Goal: Task Accomplishment & Management: Manage account settings

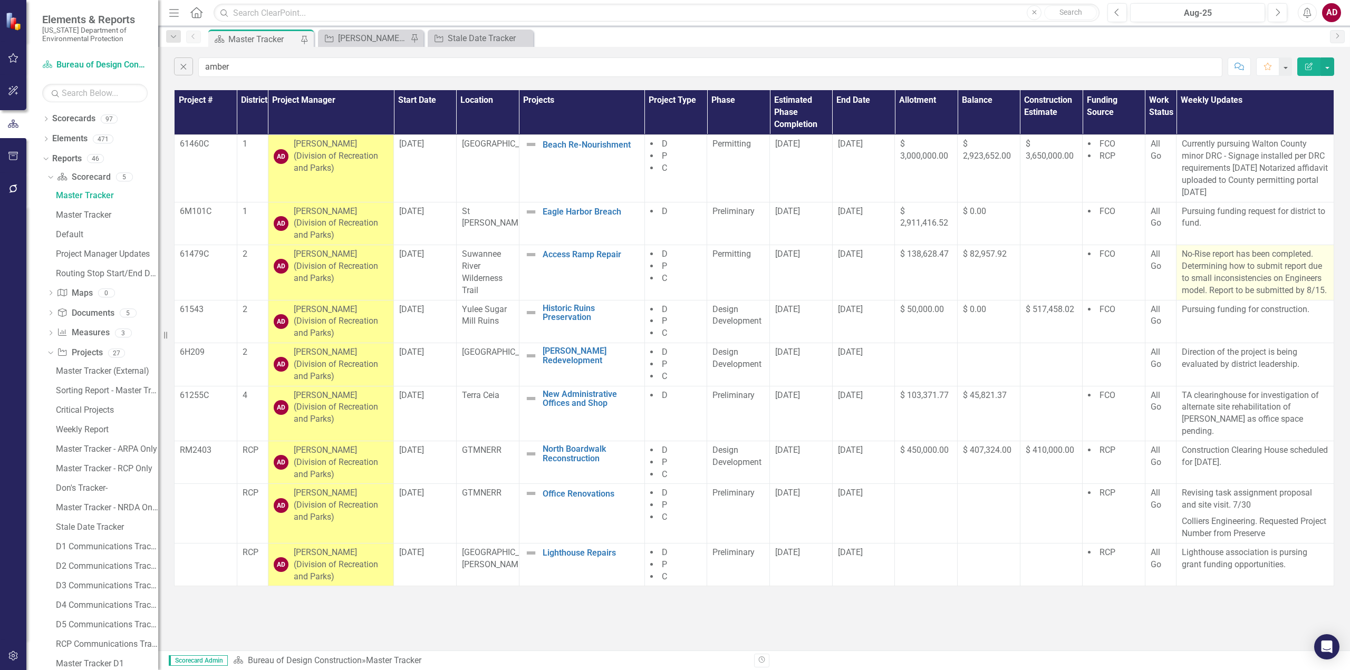
click at [1218, 286] on p "No-Rise report has been completed. Determining how to submit report due to smal…" at bounding box center [1255, 272] width 147 height 48
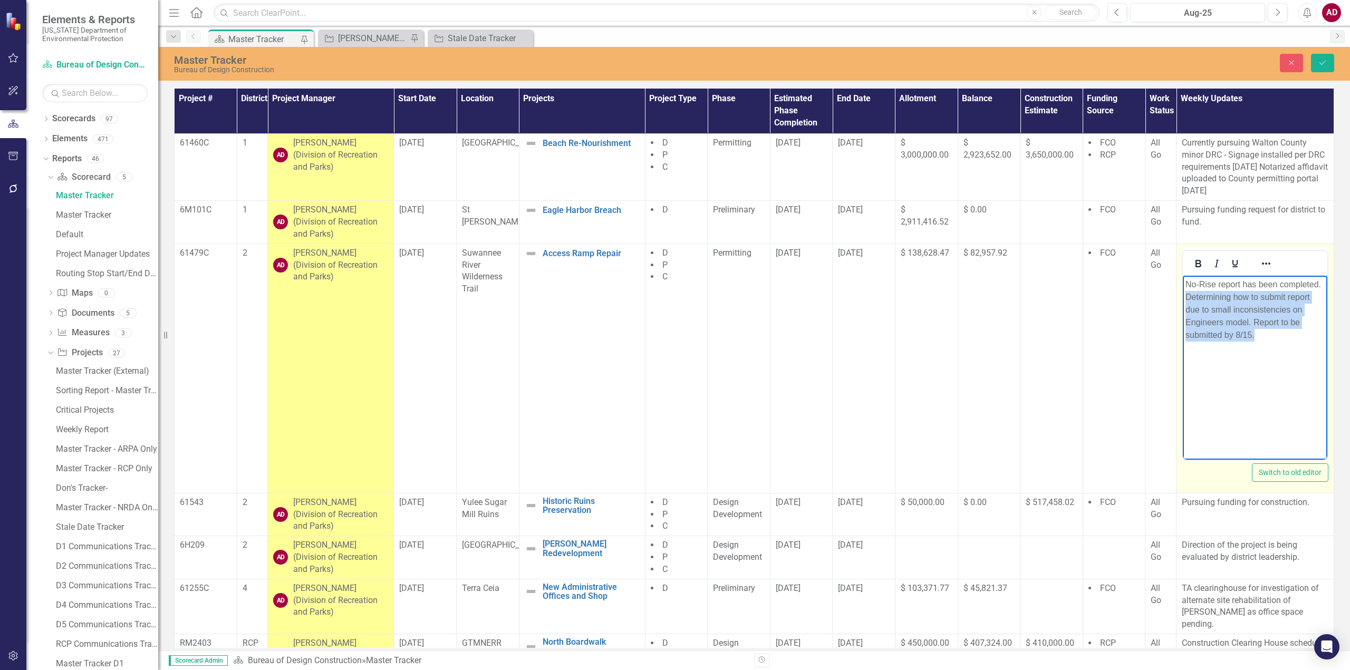
drag, startPoint x: 1186, startPoint y: 295, endPoint x: 1254, endPoint y: 335, distance: 78.7
click at [1254, 335] on p "No-Rise report has been completed. Determining how to submit report due to smal…" at bounding box center [1255, 309] width 139 height 63
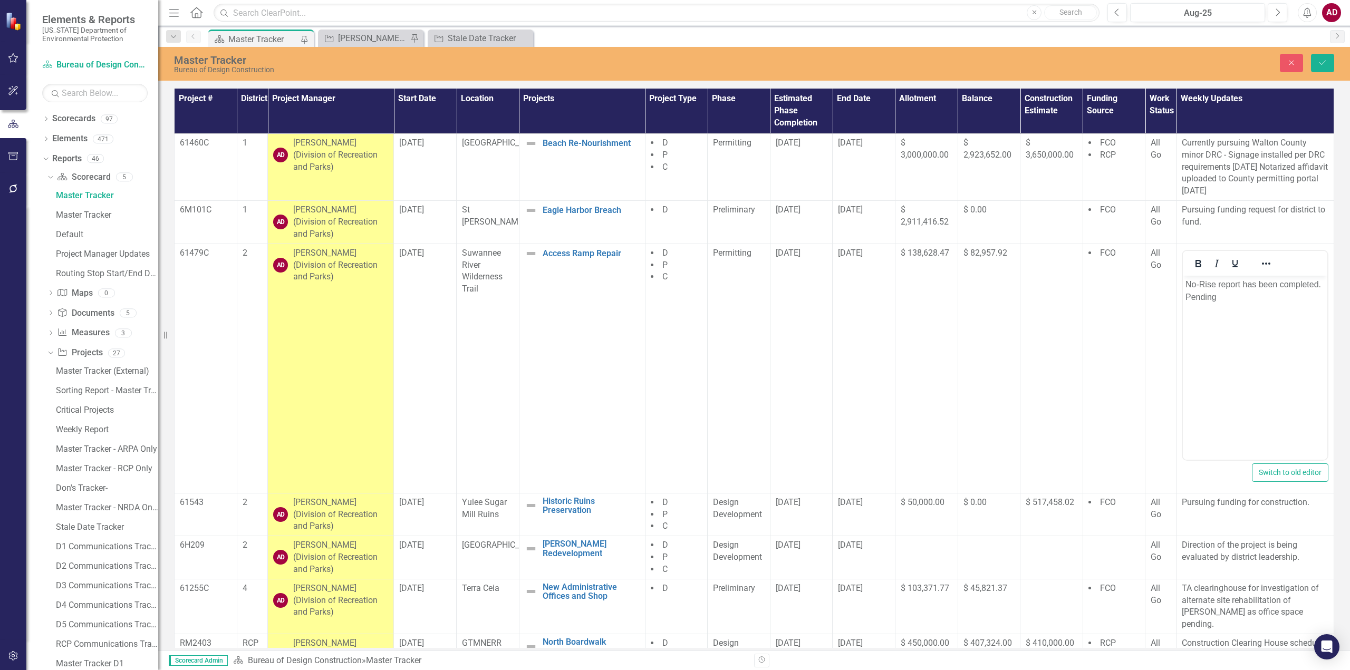
click at [254, 35] on div "Master Tracker" at bounding box center [263, 39] width 70 height 13
click at [1290, 69] on button "Close" at bounding box center [1291, 63] width 23 height 18
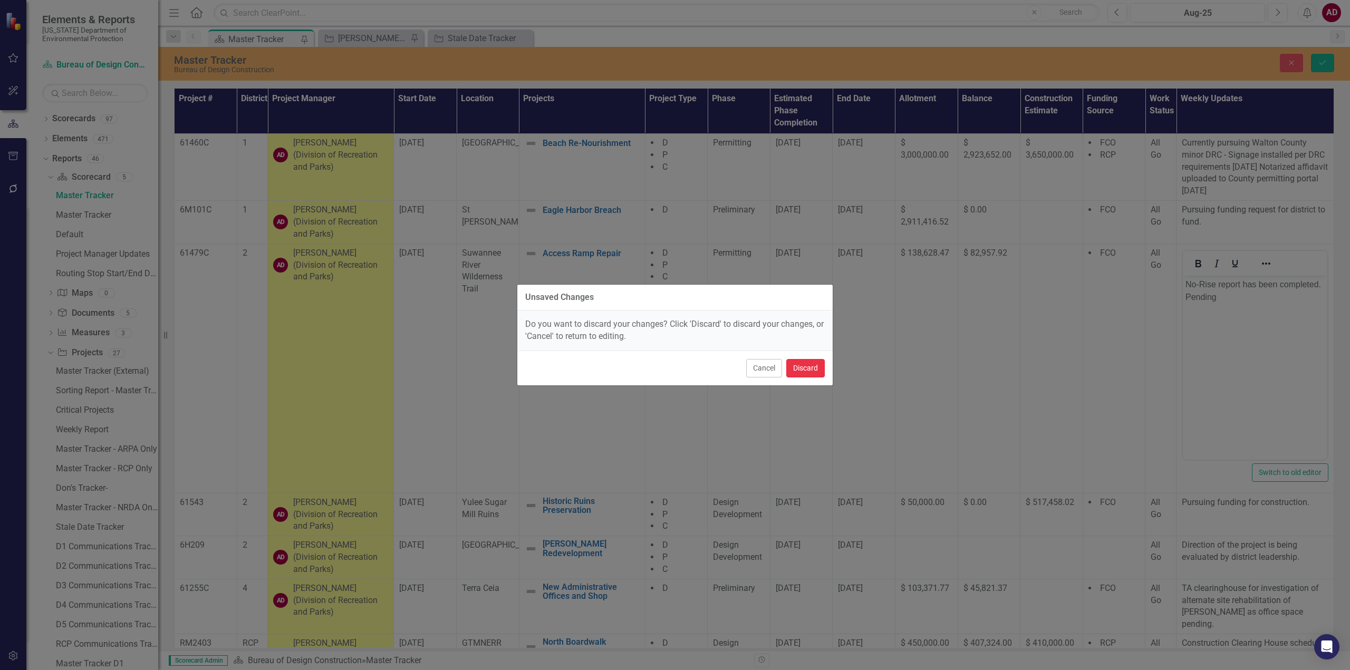
click at [808, 371] on button "Discard" at bounding box center [805, 368] width 39 height 18
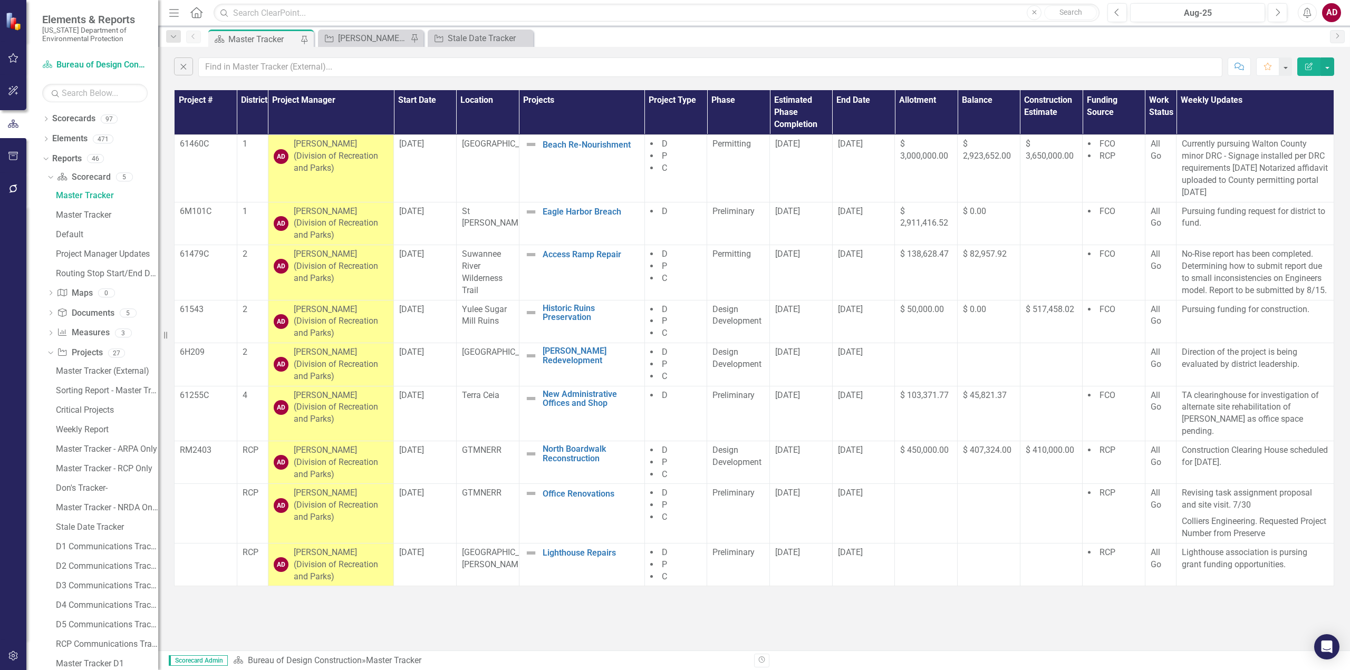
click at [248, 38] on div "Master Tracker" at bounding box center [263, 39] width 70 height 13
click at [183, 67] on icon "button" at bounding box center [184, 67] width 6 height 6
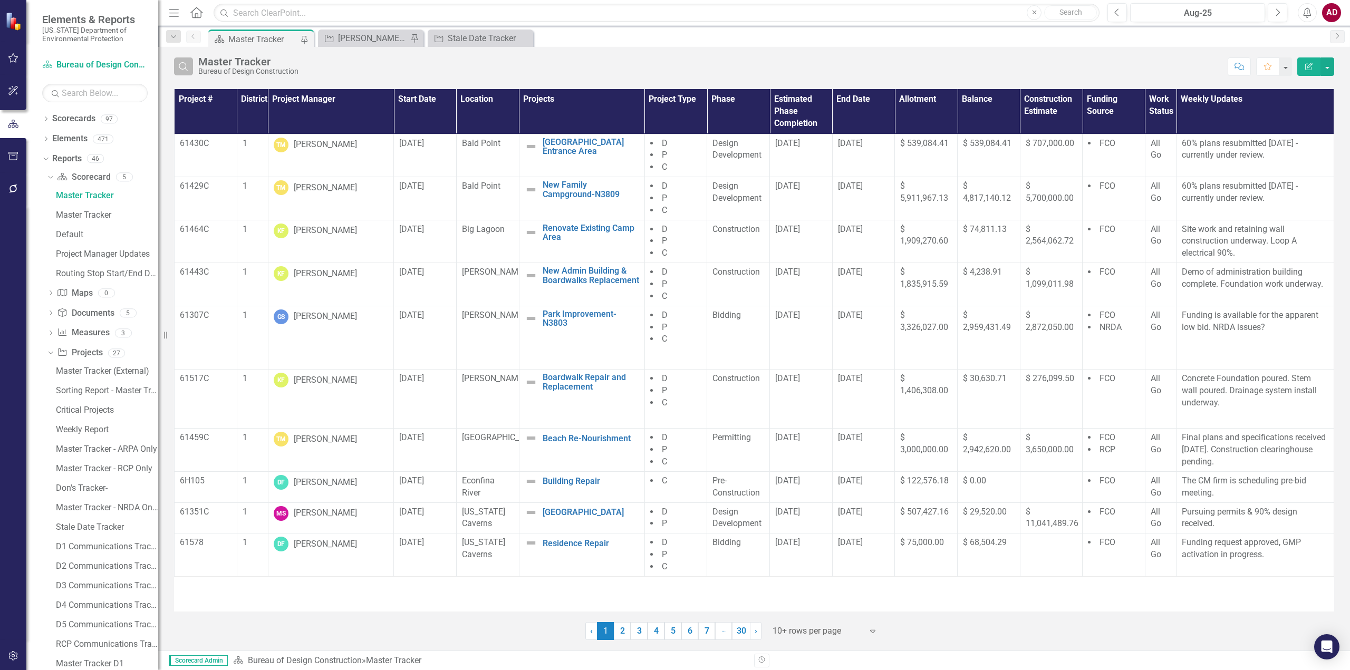
click at [178, 72] on button "Search" at bounding box center [183, 66] width 19 height 18
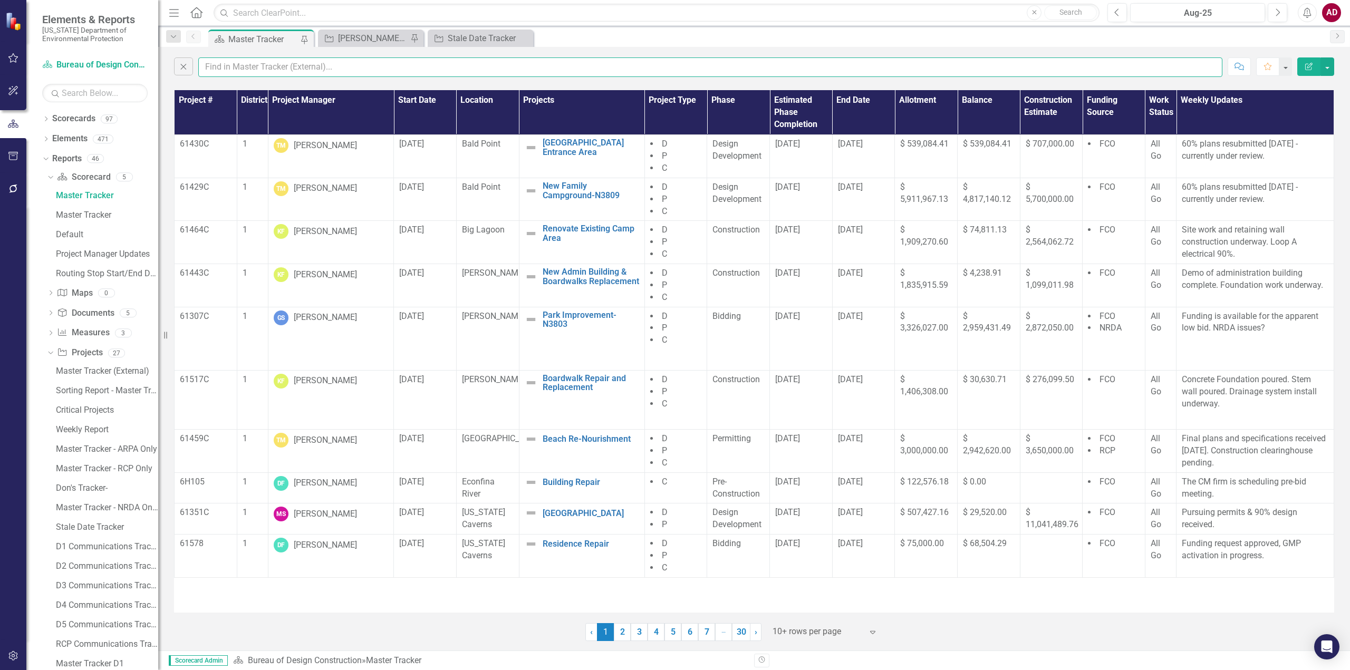
drag, startPoint x: 241, startPoint y: 72, endPoint x: 239, endPoint y: 64, distance: 7.6
click at [241, 72] on input "text" at bounding box center [710, 67] width 1024 height 20
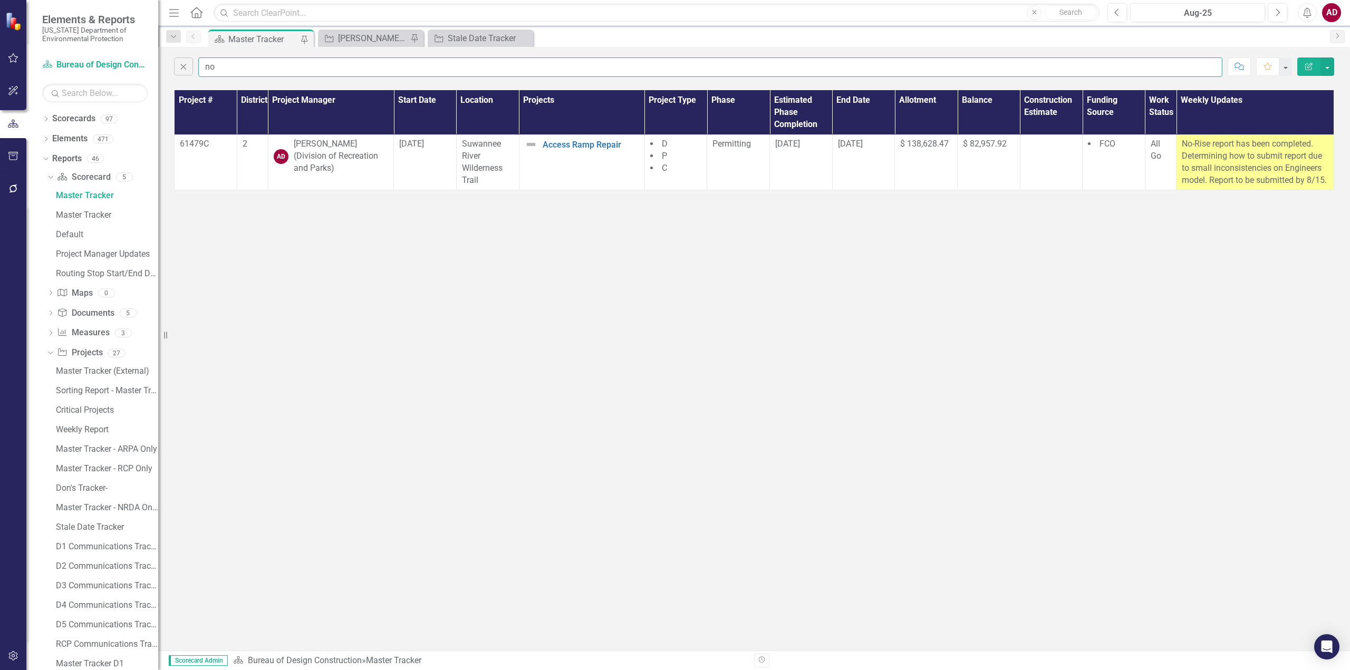
type input "n"
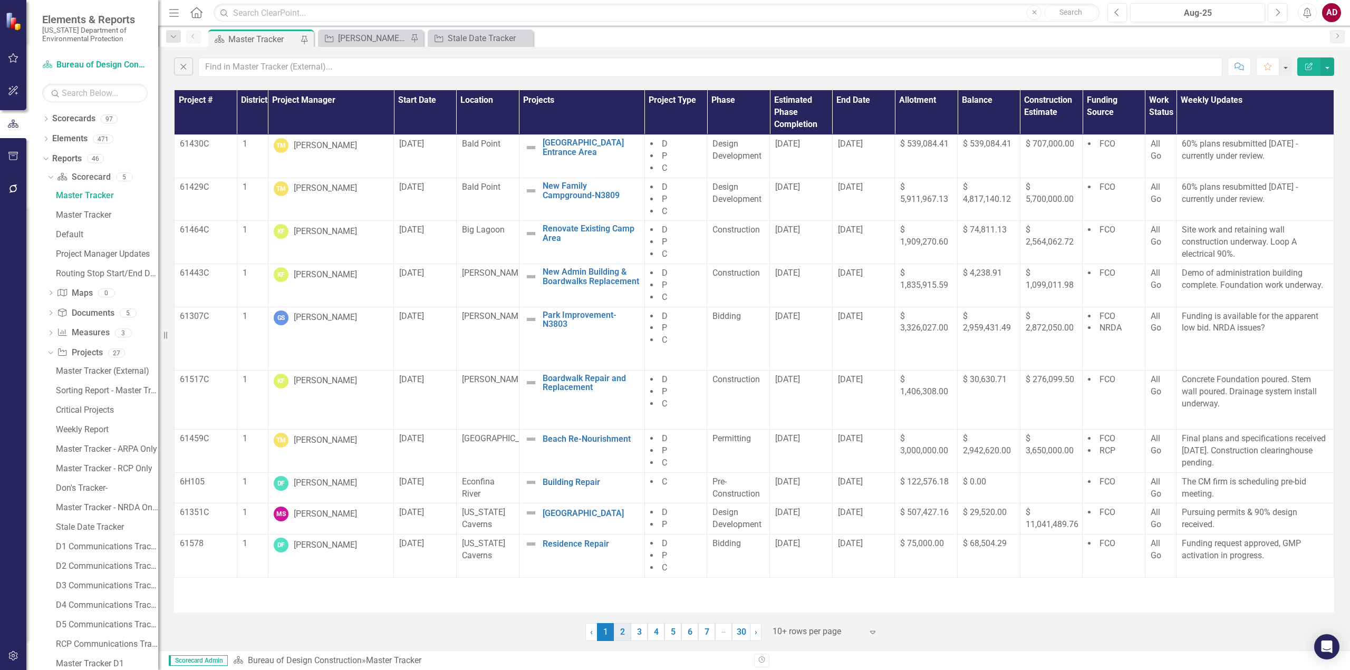
click at [620, 631] on link "2" at bounding box center [622, 632] width 17 height 18
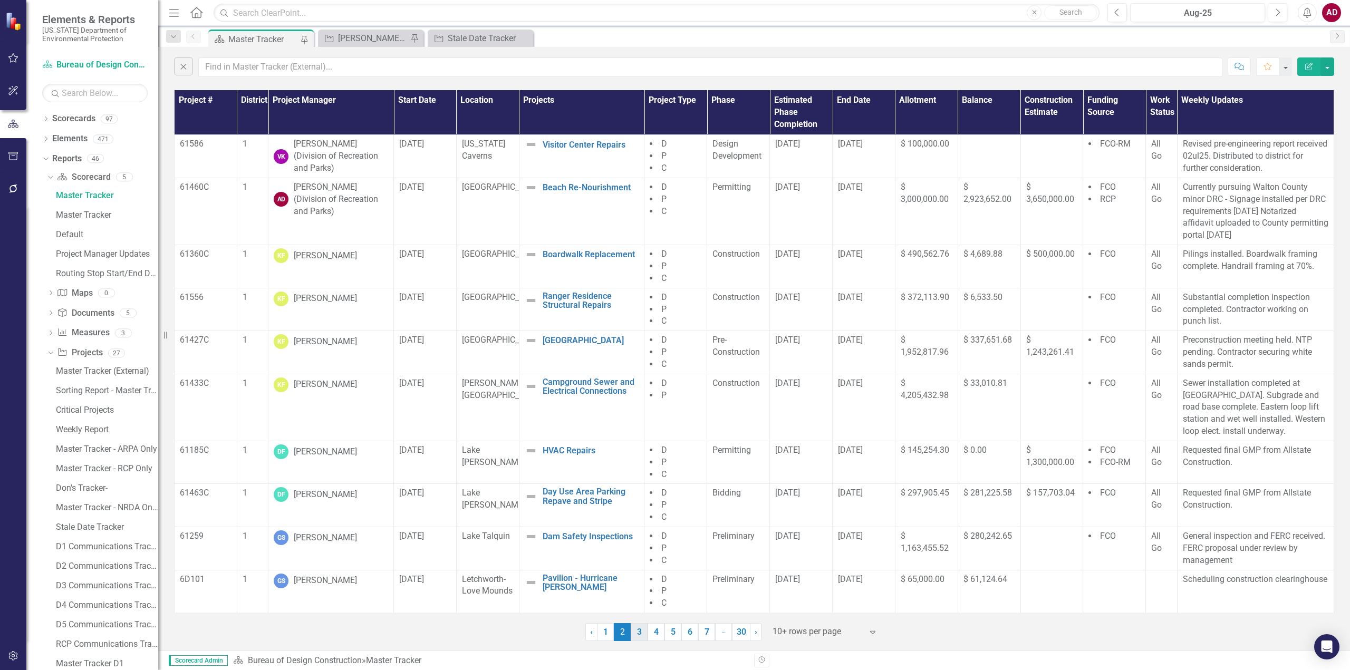
click at [639, 638] on link "3" at bounding box center [639, 632] width 17 height 18
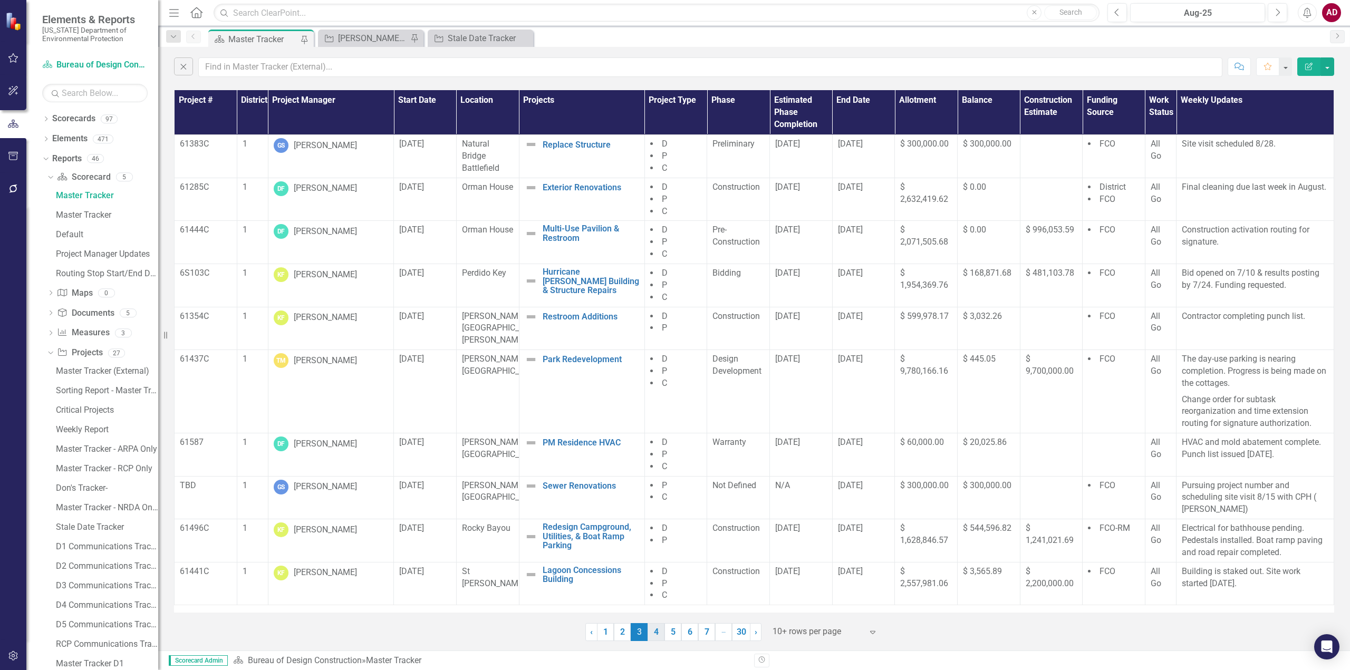
click at [656, 630] on link "4" at bounding box center [656, 632] width 17 height 18
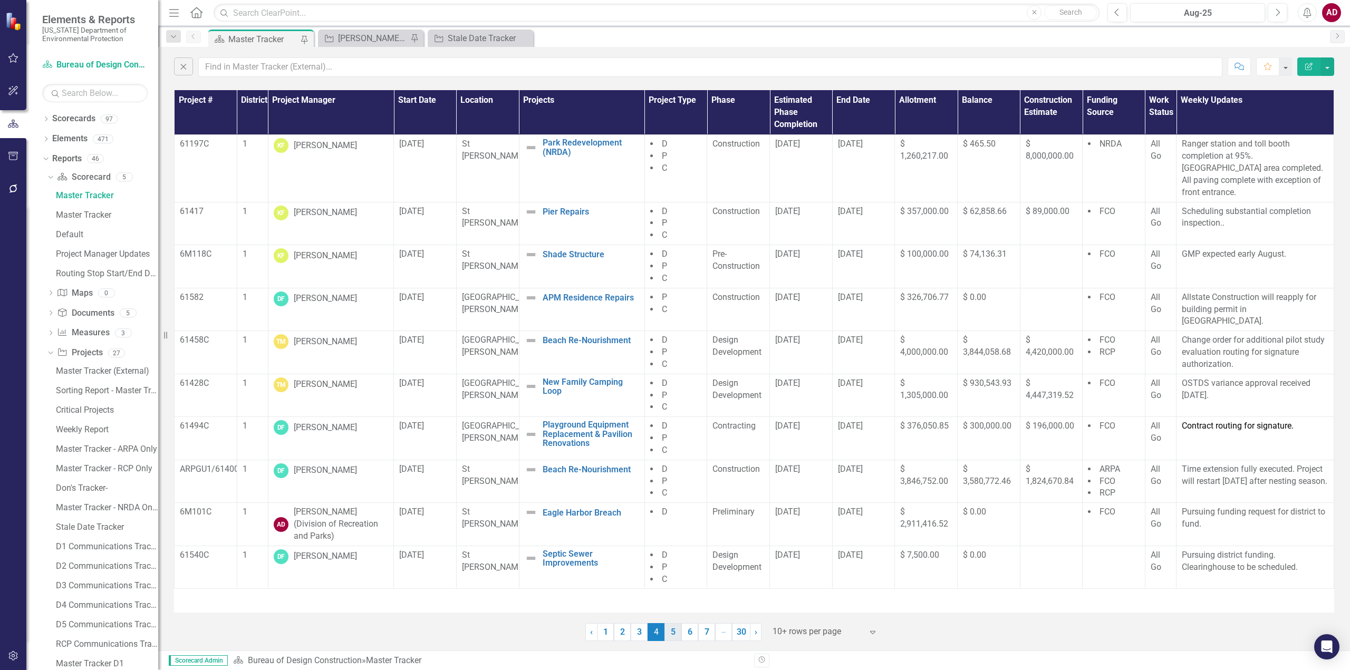
click at [671, 632] on link "5" at bounding box center [673, 632] width 17 height 18
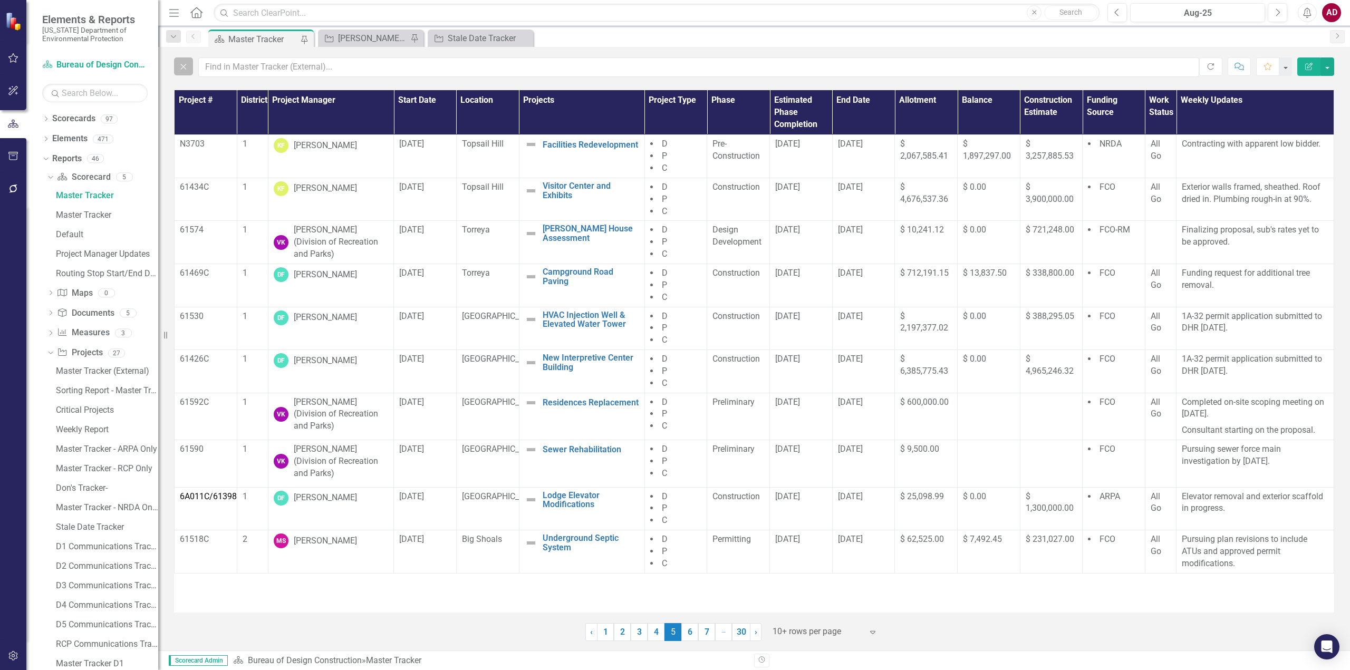
click at [185, 64] on icon "Close" at bounding box center [184, 66] width 12 height 9
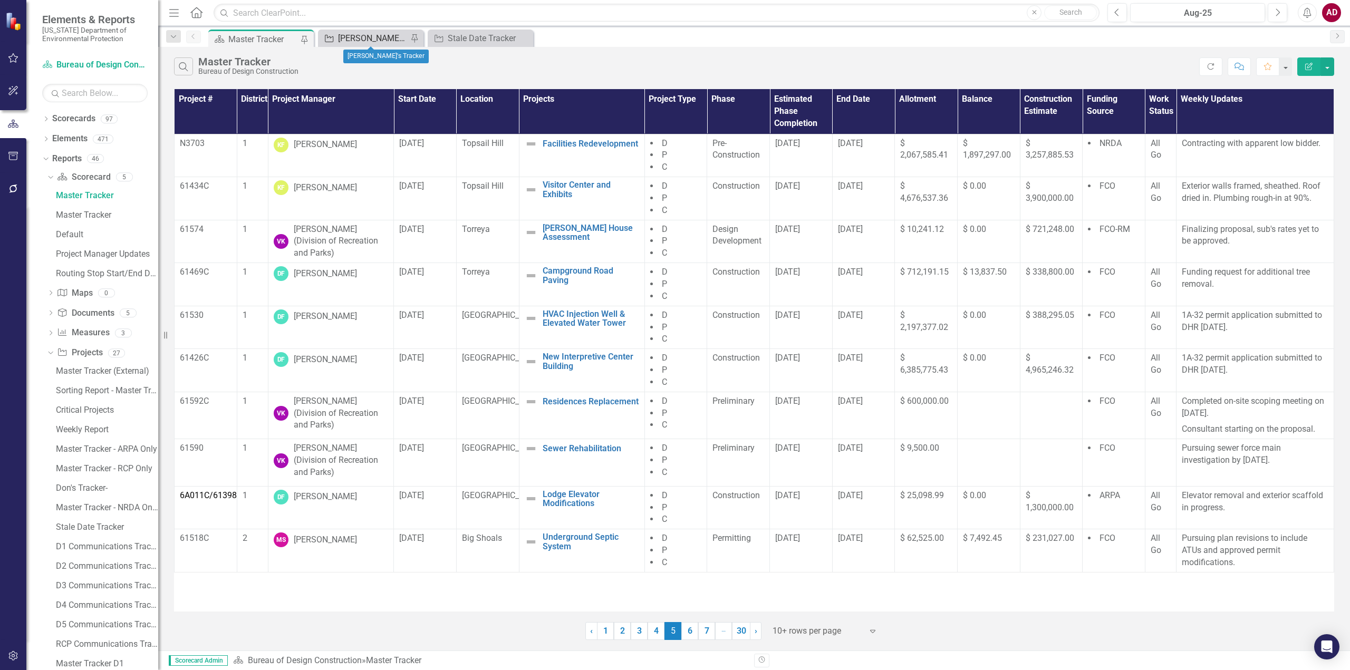
click at [376, 36] on div "[PERSON_NAME]'s Tracker" at bounding box center [373, 38] width 70 height 13
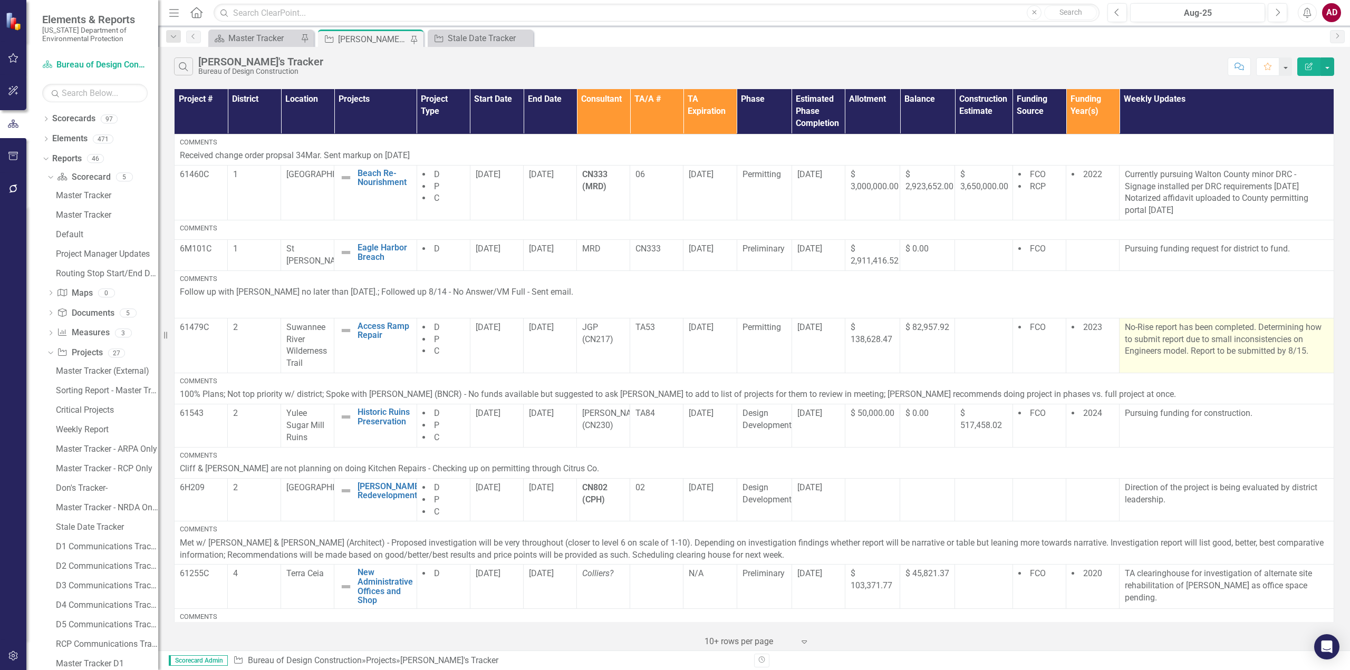
click at [1194, 354] on p "No-Rise report has been completed. Determining how to submit report due to smal…" at bounding box center [1227, 340] width 204 height 36
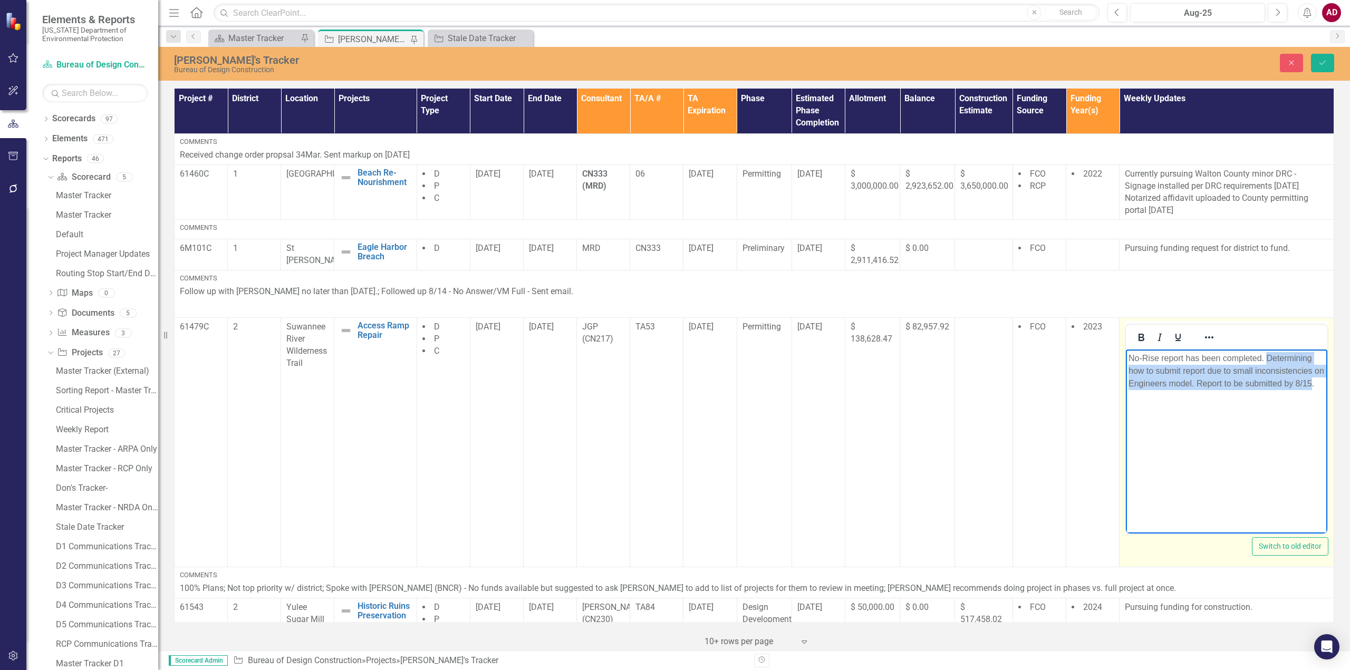
drag, startPoint x: 1267, startPoint y: 359, endPoint x: 1145, endPoint y: 394, distance: 127.7
click at [1145, 390] on p "No-Rise report has been completed. Determining how to submit report due to smal…" at bounding box center [1227, 371] width 196 height 38
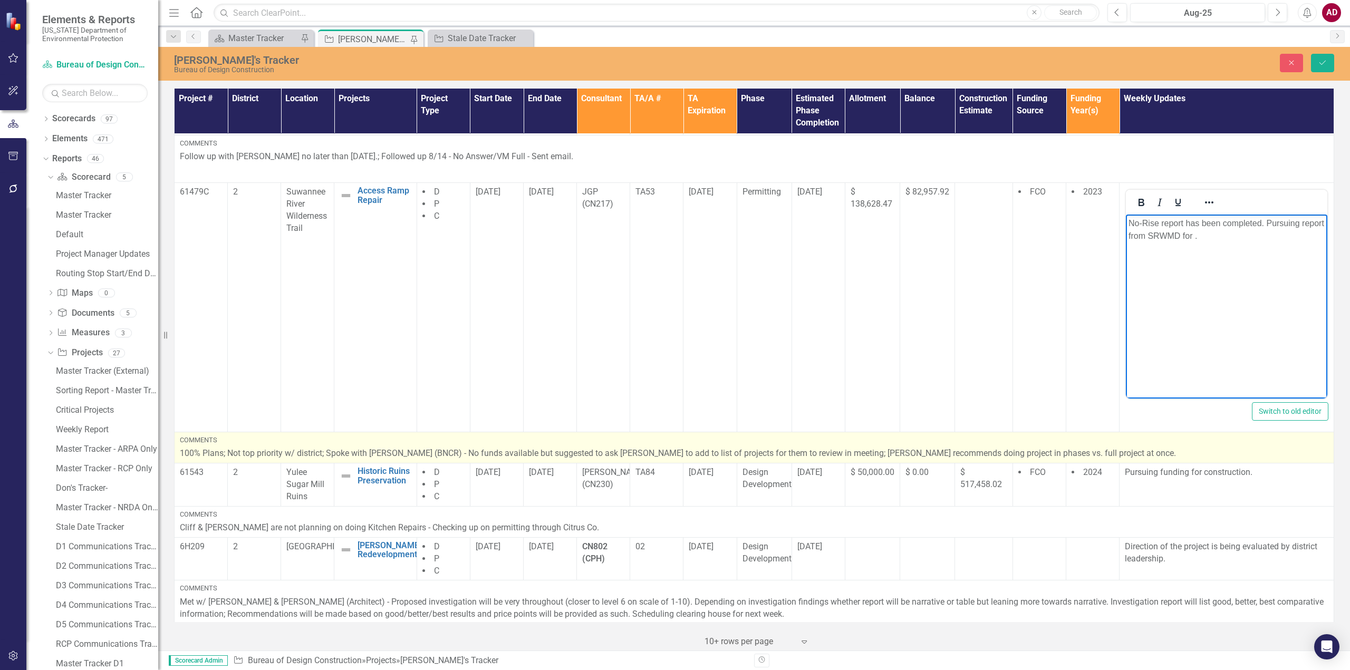
scroll to position [158, 0]
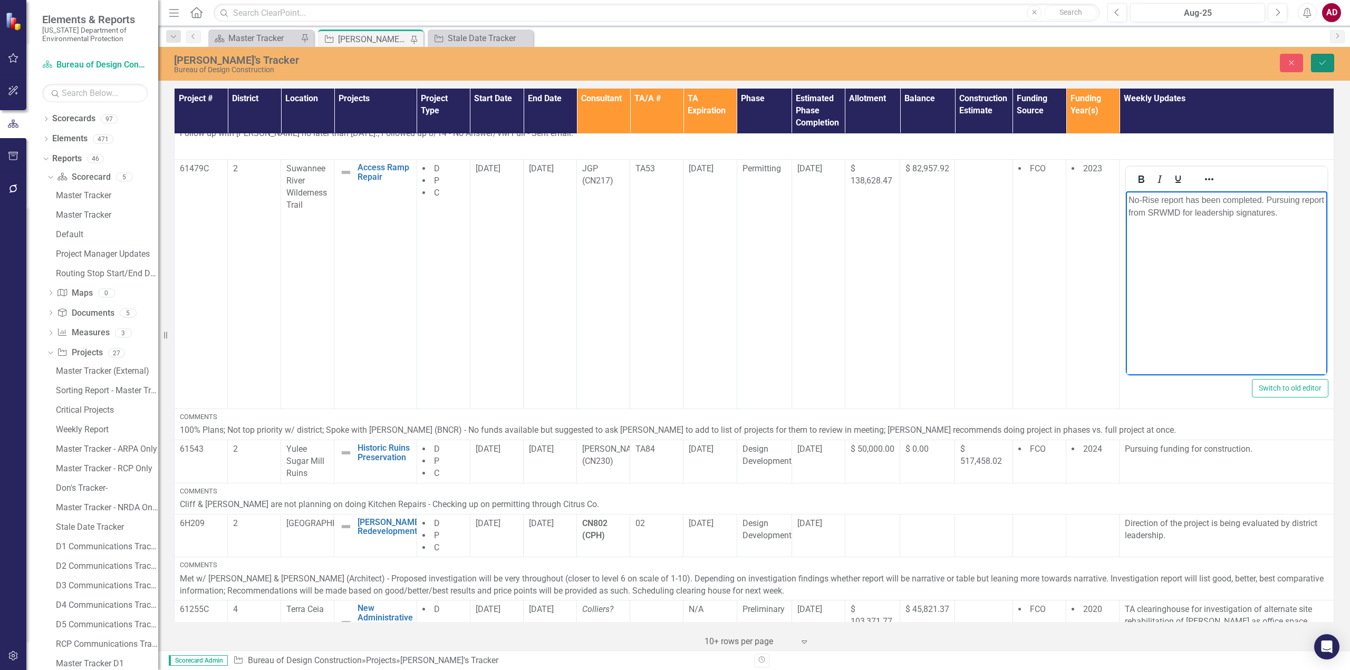
click at [1319, 63] on icon "Save" at bounding box center [1322, 62] width 9 height 7
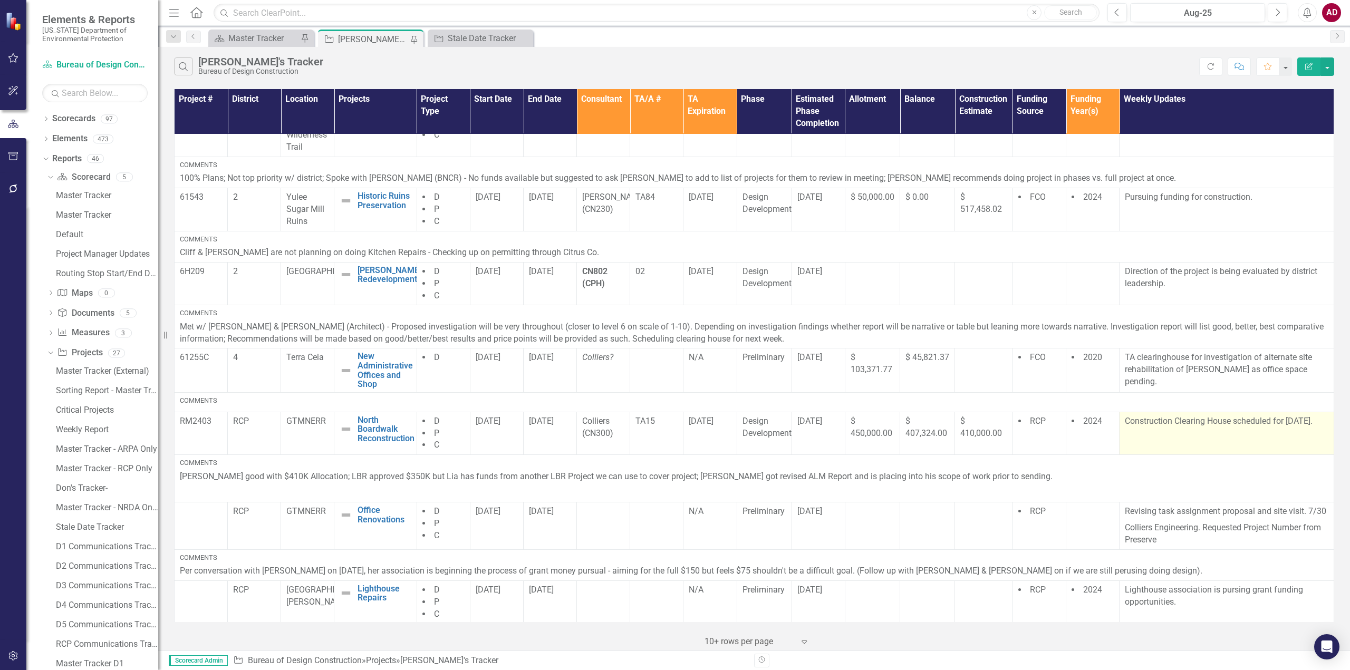
scroll to position [218, 0]
click at [1160, 437] on td "Construction Clearing House scheduled for [DATE]." at bounding box center [1227, 431] width 215 height 43
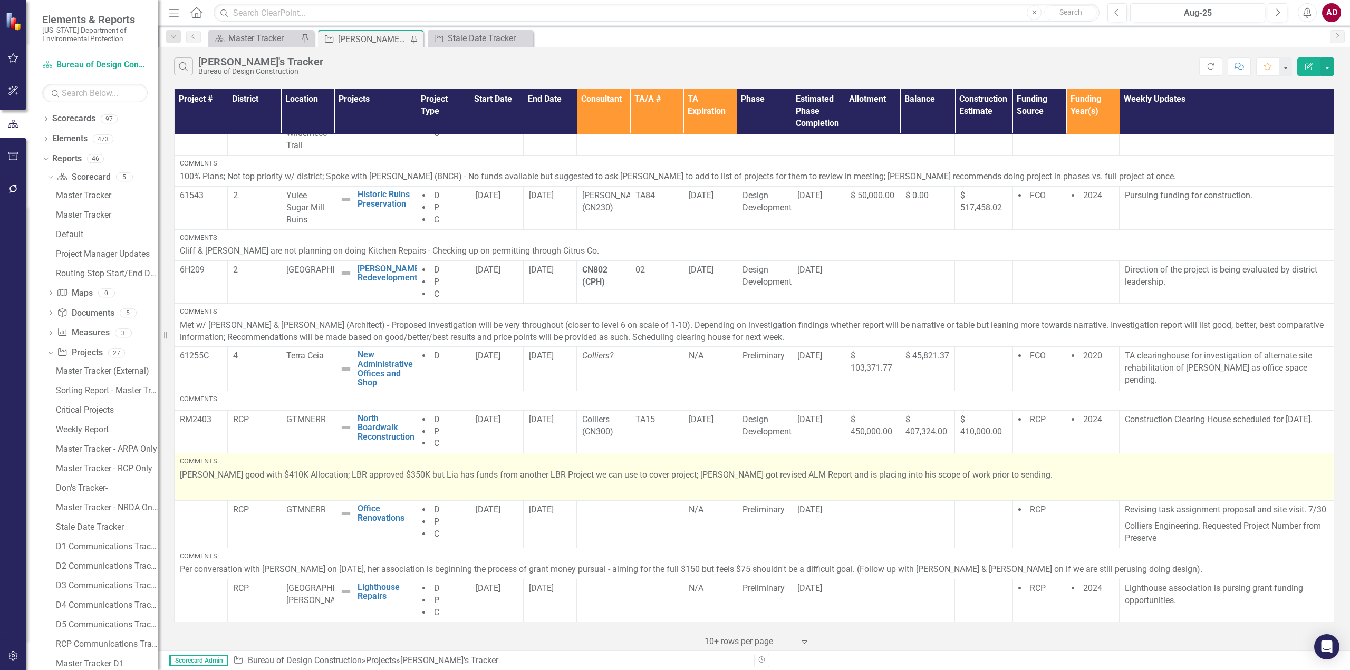
click at [1153, 462] on div "Comments" at bounding box center [754, 461] width 1149 height 9
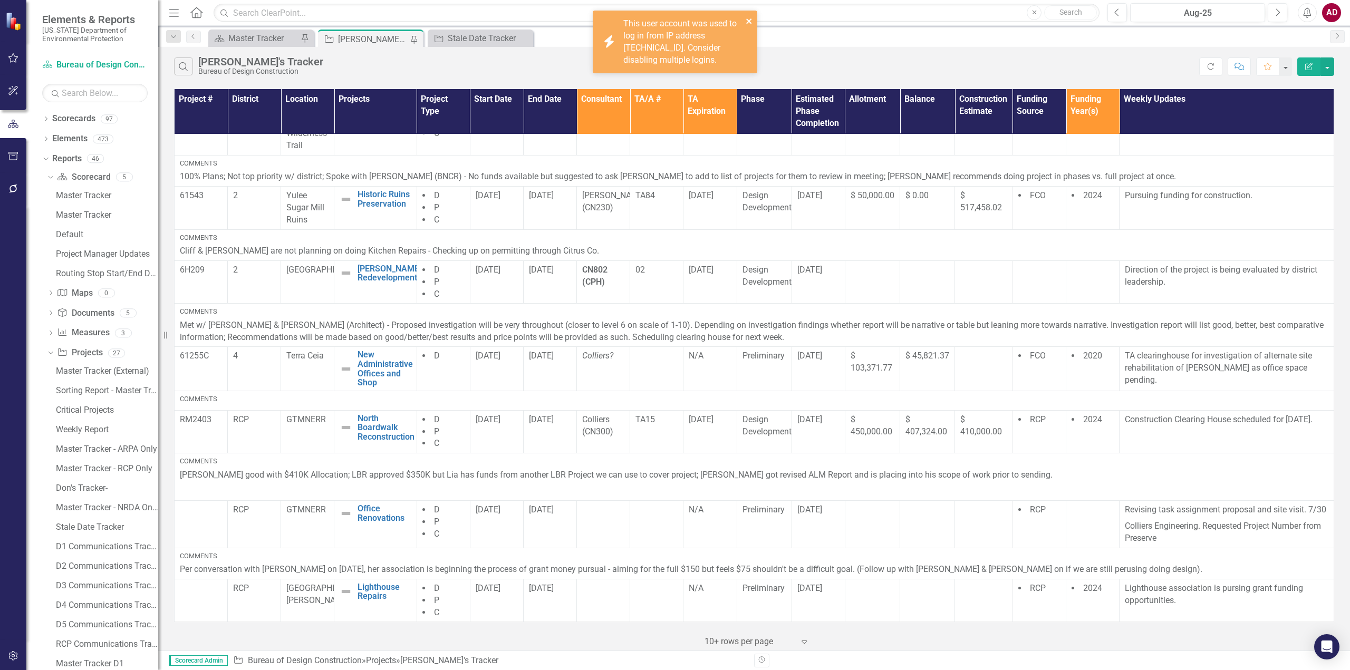
click at [748, 17] on icon "close" at bounding box center [749, 21] width 7 height 8
